Goal: Obtain resource: Obtain resource

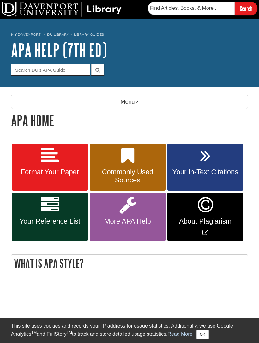
click at [71, 168] on link "Format Your Paper" at bounding box center [50, 167] width 76 height 47
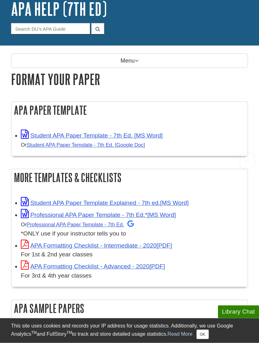
scroll to position [41, 0]
click at [143, 135] on link "Student APA Paper Template - 7th Ed. [MS Word]" at bounding box center [92, 135] width 142 height 7
click at [135, 203] on link "Student APA Paper Template Explained - 7th ed." at bounding box center [105, 203] width 168 height 7
click at [122, 225] on link "Professional APA Paper Template - 7th Ed." at bounding box center [81, 225] width 108 height 6
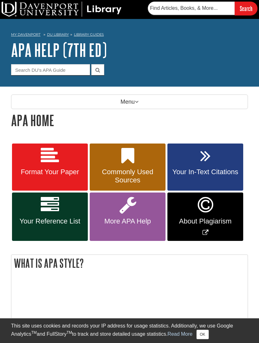
click at [32, 169] on span "Format Your Paper" at bounding box center [50, 172] width 66 height 8
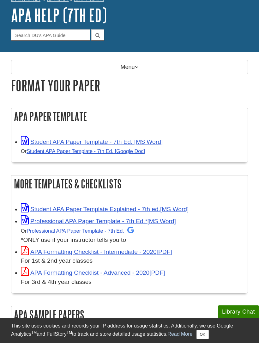
scroll to position [35, 0]
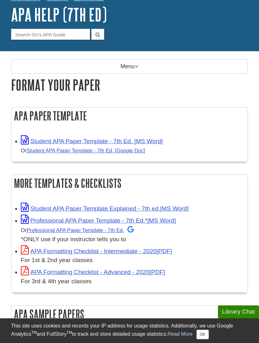
click at [187, 208] on link "Student APA Paper Template Explained - 7th ed." at bounding box center [105, 208] width 168 height 7
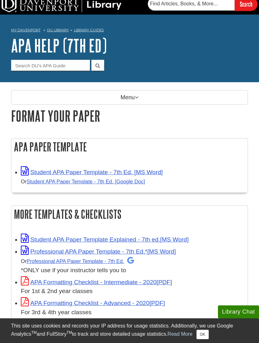
scroll to position [0, 0]
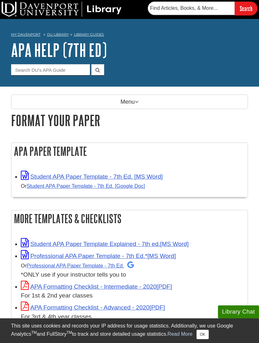
click at [24, 36] on link "My Davenport" at bounding box center [25, 34] width 29 height 5
